Goal: Navigation & Orientation: Find specific page/section

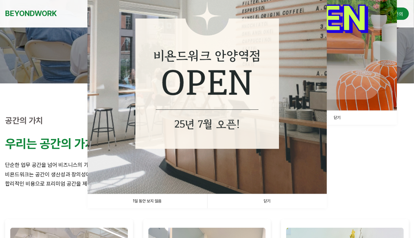
scroll to position [137, 0]
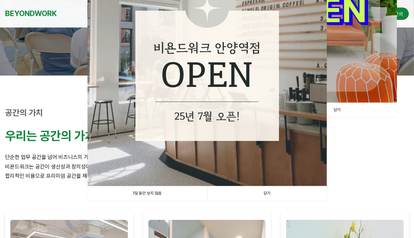
click at [164, 195] on link "1일 동안 보지 않음" at bounding box center [147, 193] width 120 height 14
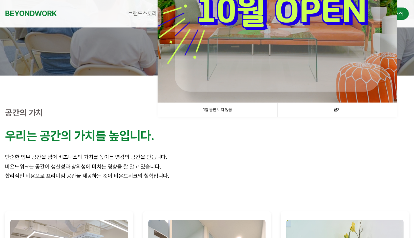
click at [231, 109] on link "1일 동안 보지 않음" at bounding box center [217, 110] width 120 height 14
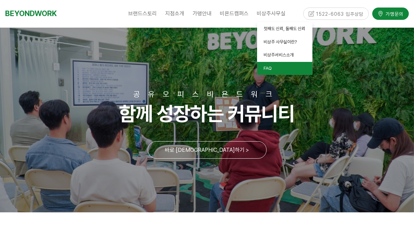
click at [266, 63] on link "FAQ" at bounding box center [284, 68] width 55 height 13
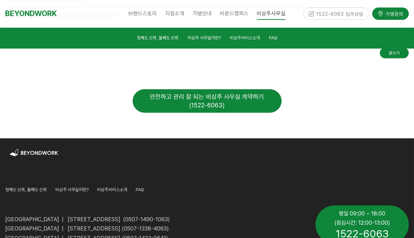
scroll to position [2579, 0]
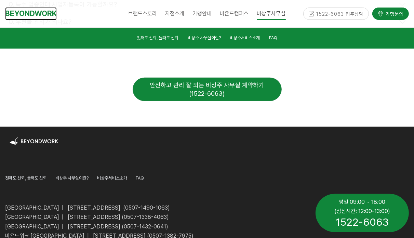
click at [41, 13] on link "BEYONDWORK" at bounding box center [31, 13] width 52 height 13
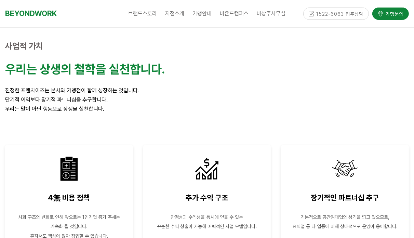
scroll to position [1230, 0]
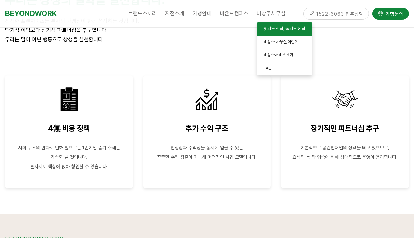
drag, startPoint x: 273, startPoint y: 31, endPoint x: 269, endPoint y: 33, distance: 4.3
click at [273, 31] on span "첫째도 신뢰, 둘째도 신뢰" at bounding box center [285, 28] width 42 height 5
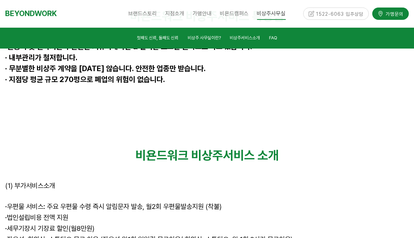
scroll to position [1914, 0]
